Goal: Task Accomplishment & Management: Manage account settings

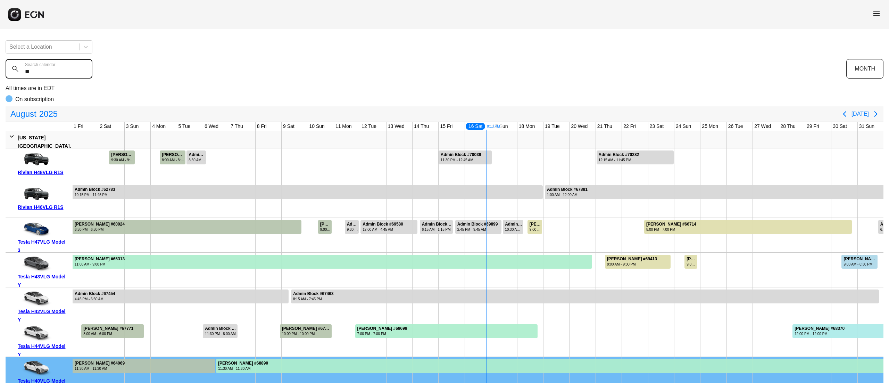
type calendar "***"
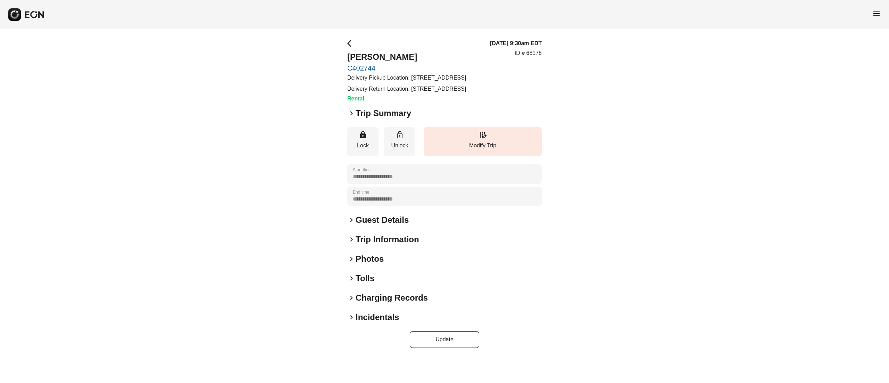
click at [366, 264] on h2 "Photos" at bounding box center [370, 258] width 28 height 11
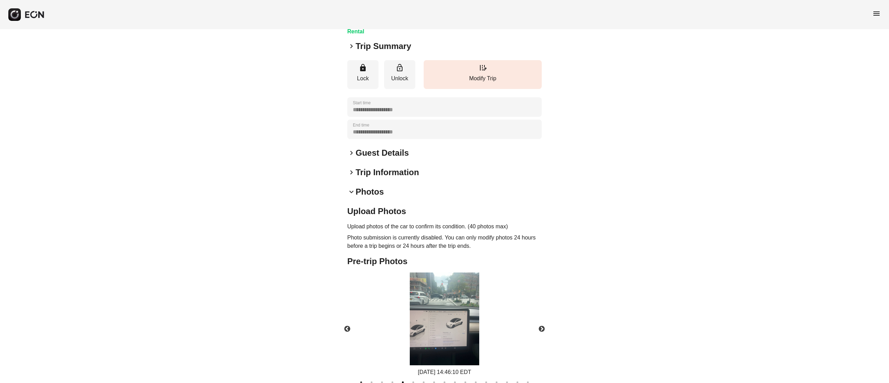
scroll to position [112, 0]
